Goal: Information Seeking & Learning: Understand process/instructions

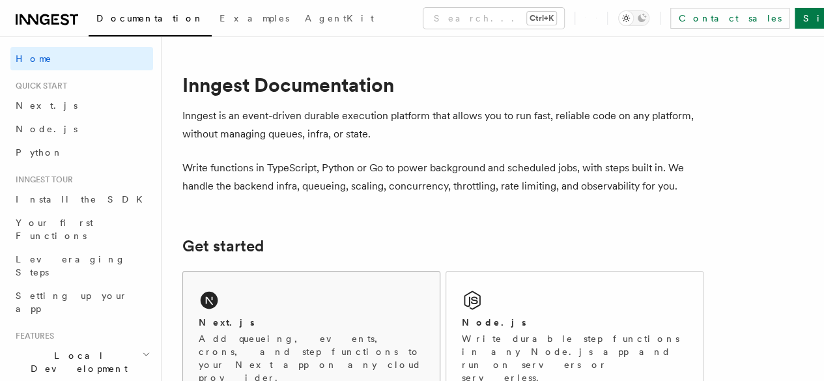
click at [294, 319] on div "Next.js Add queueing, events, crons, and step functions to your Next app on any…" at bounding box center [311, 336] width 257 height 128
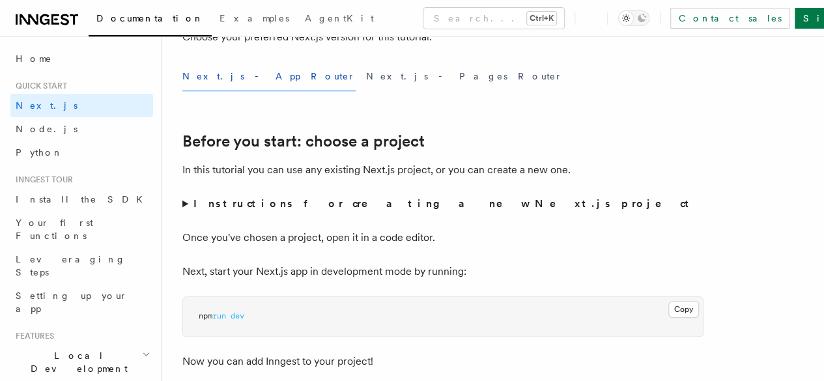
scroll to position [384, 0]
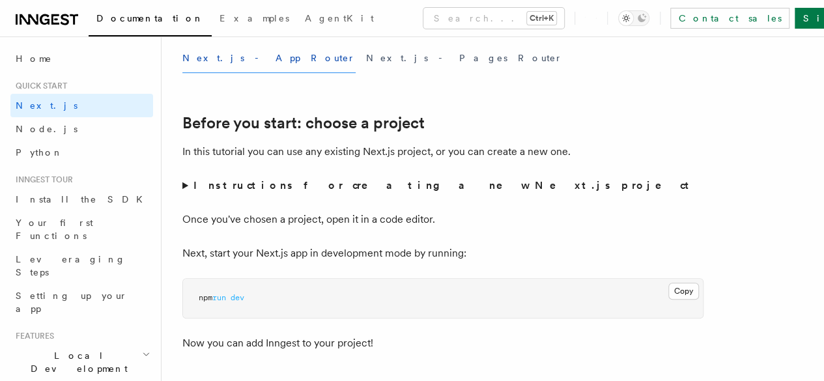
click at [211, 73] on button "Next.js - App Router" at bounding box center [268, 58] width 173 height 29
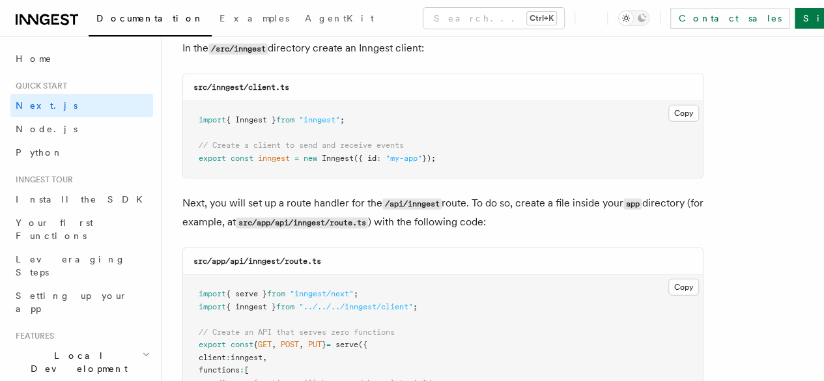
scroll to position [1681, 0]
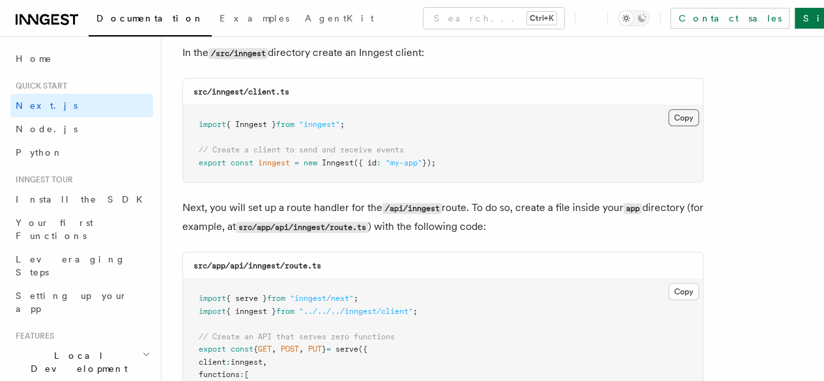
click at [668, 109] on button "Copy Copied" at bounding box center [683, 117] width 31 height 17
